Goal: Register for event/course

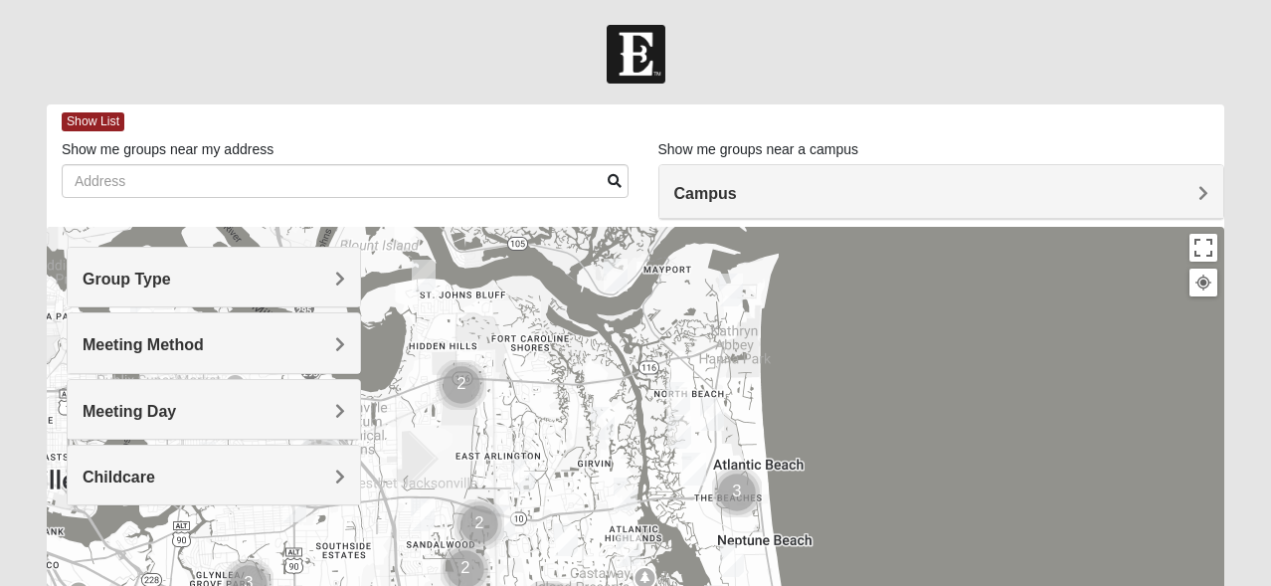
click at [204, 338] on span "Meeting Method" at bounding box center [143, 344] width 121 height 17
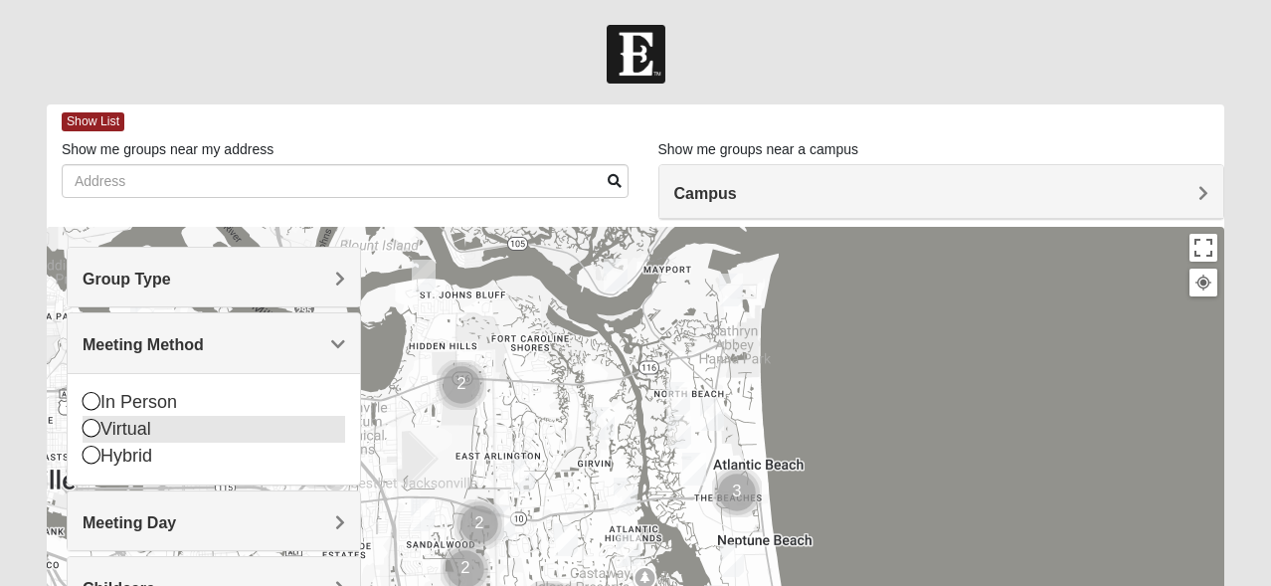
click at [92, 423] on icon at bounding box center [92, 428] width 18 height 18
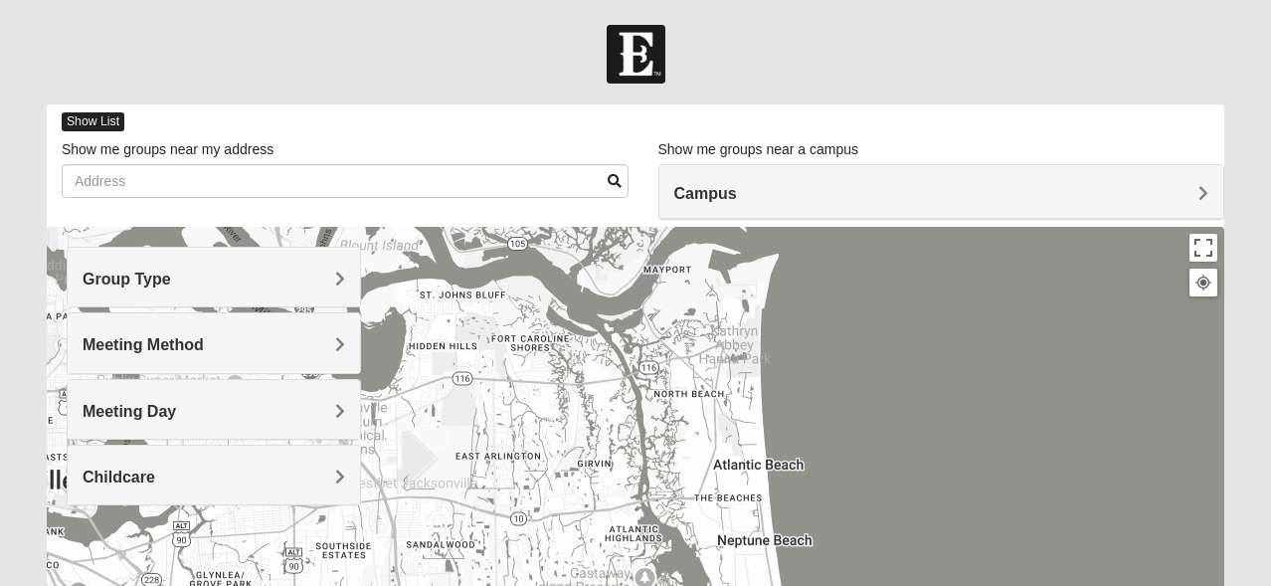
click at [89, 117] on span "Show List" at bounding box center [93, 121] width 63 height 19
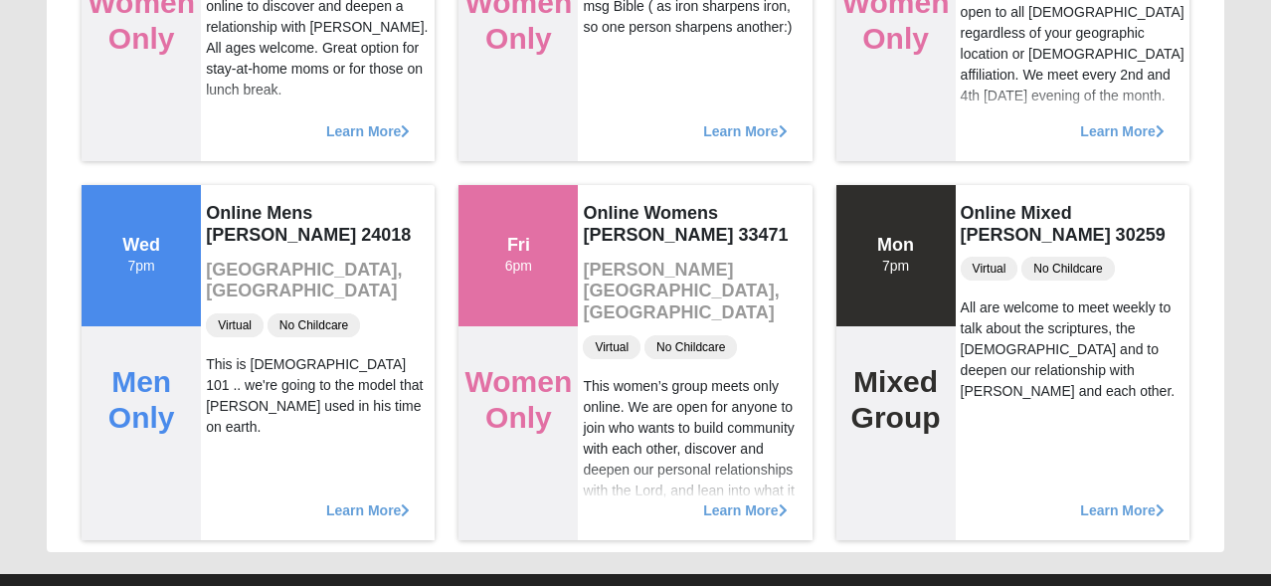
scroll to position [3098, 0]
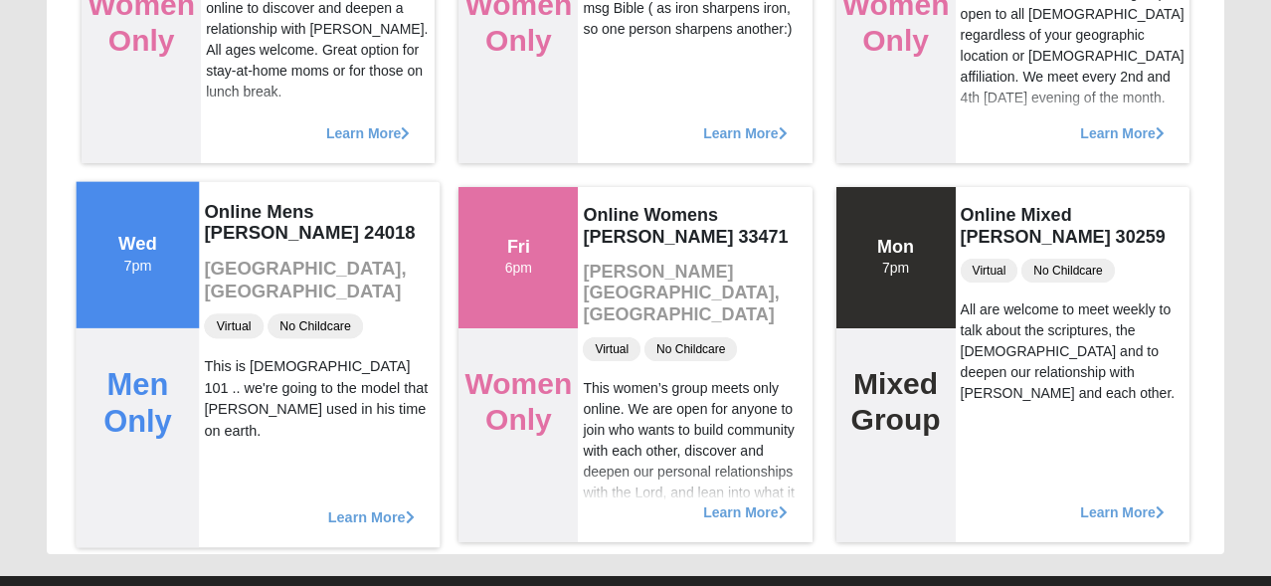
click at [366, 506] on span "Learn More" at bounding box center [371, 506] width 87 height 0
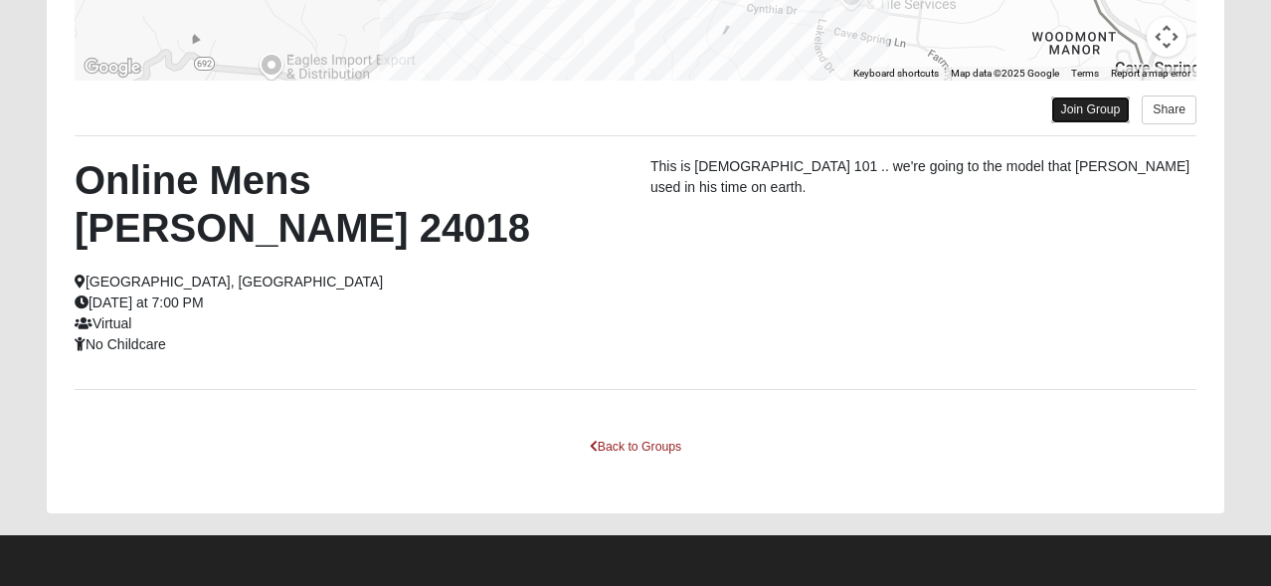
click at [1089, 105] on link "Join Group" at bounding box center [1091, 109] width 80 height 27
